Goal: Task Accomplishment & Management: Manage account settings

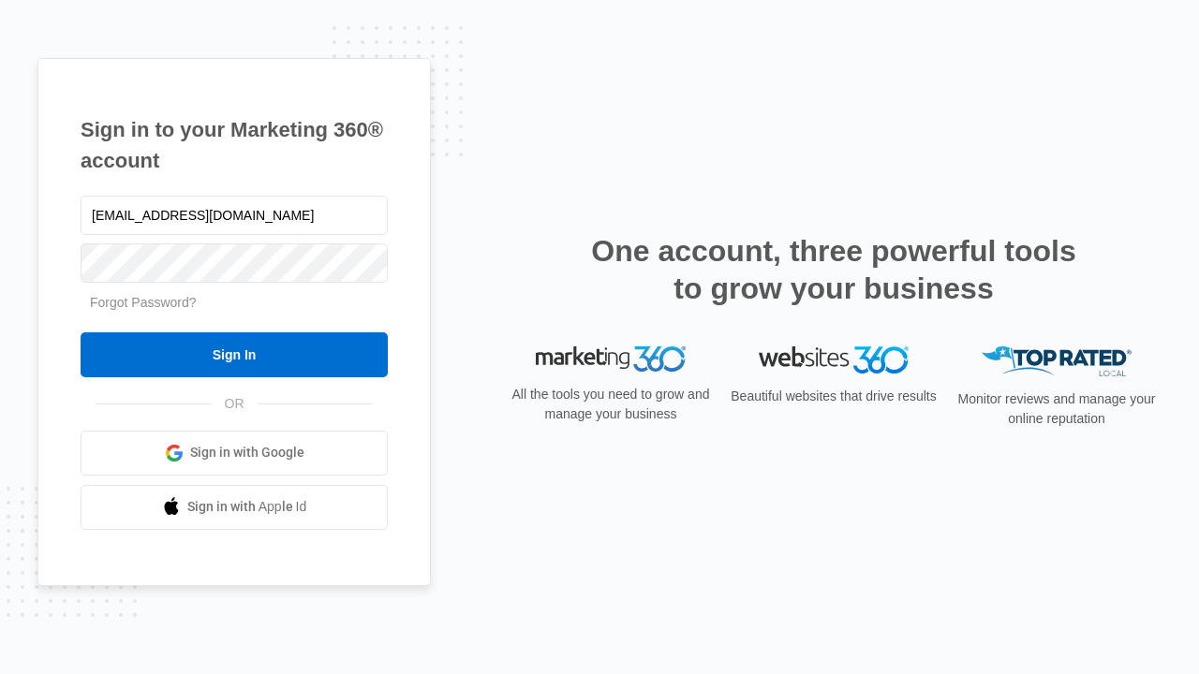
type input "dankie614@gmail.com"
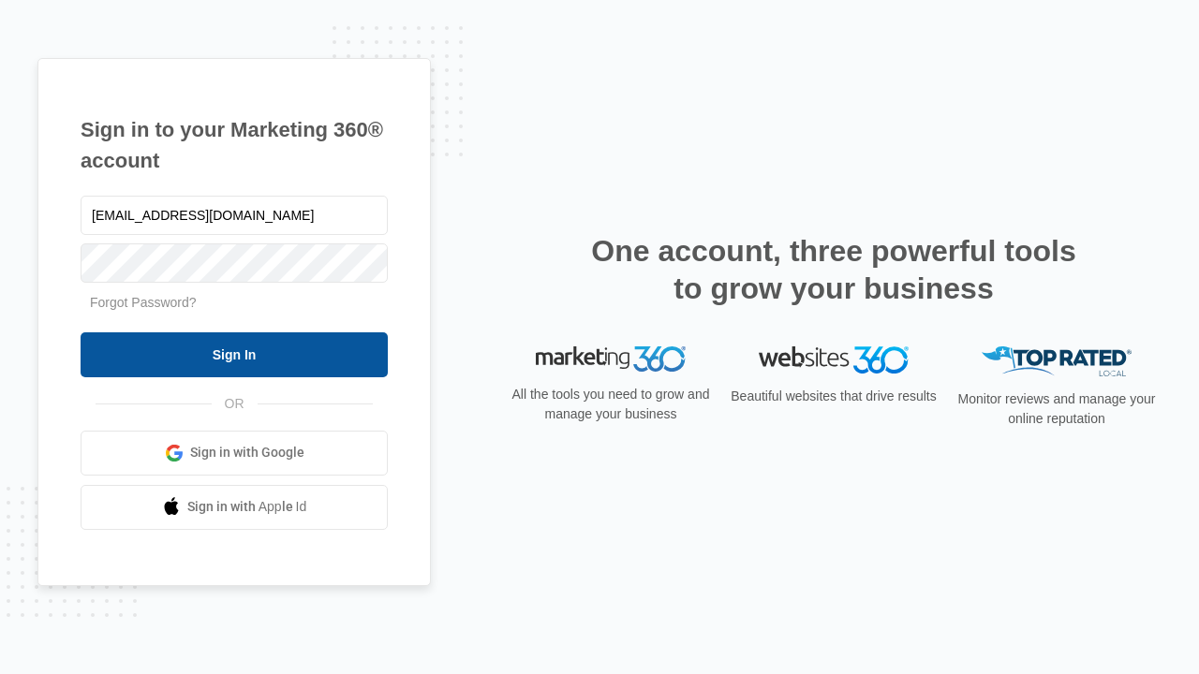
click at [234, 354] on input "Sign In" at bounding box center [234, 355] width 307 height 45
